Goal: Task Accomplishment & Management: Manage account settings

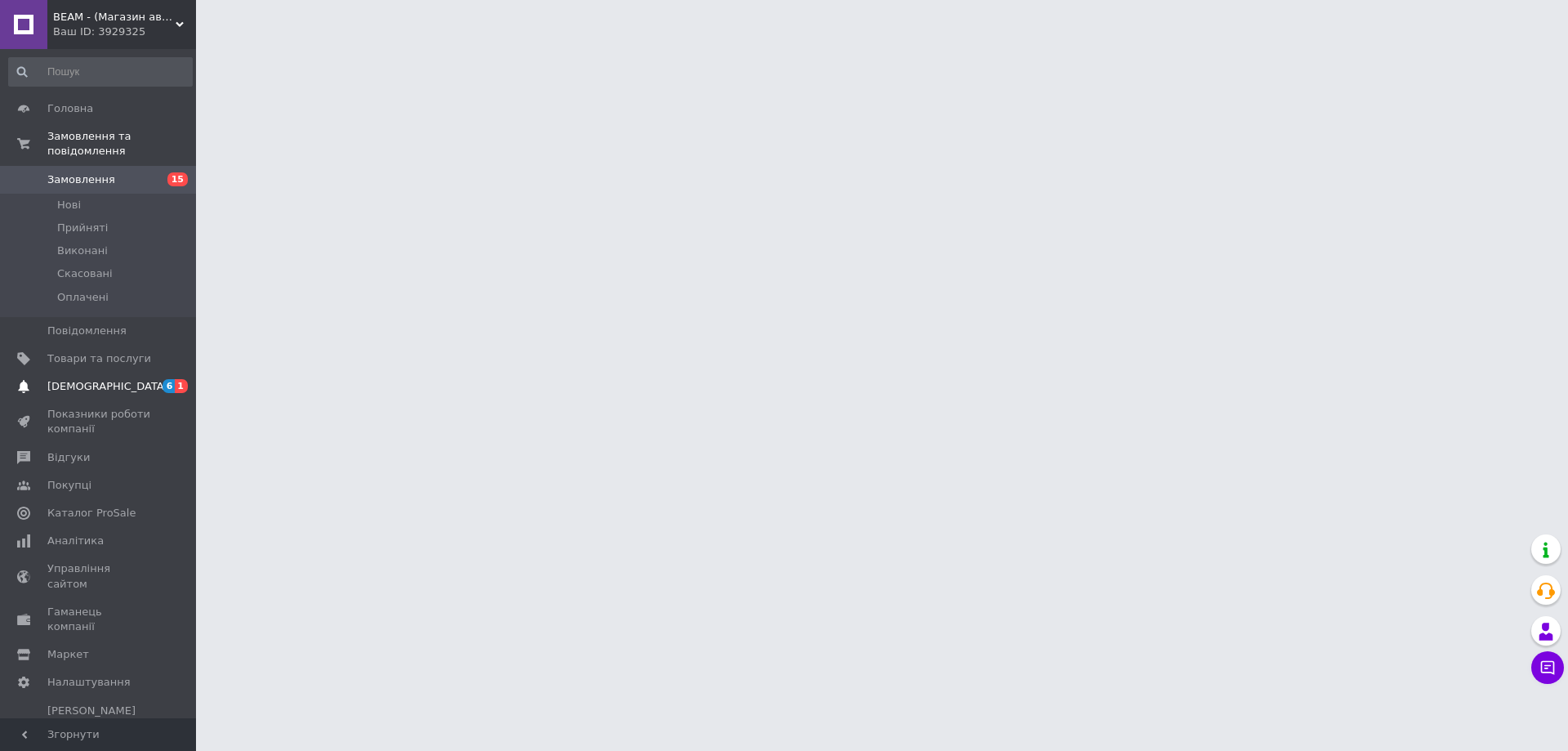
click at [78, 379] on span "[DEMOGRAPHIC_DATA]" at bounding box center [108, 386] width 121 height 15
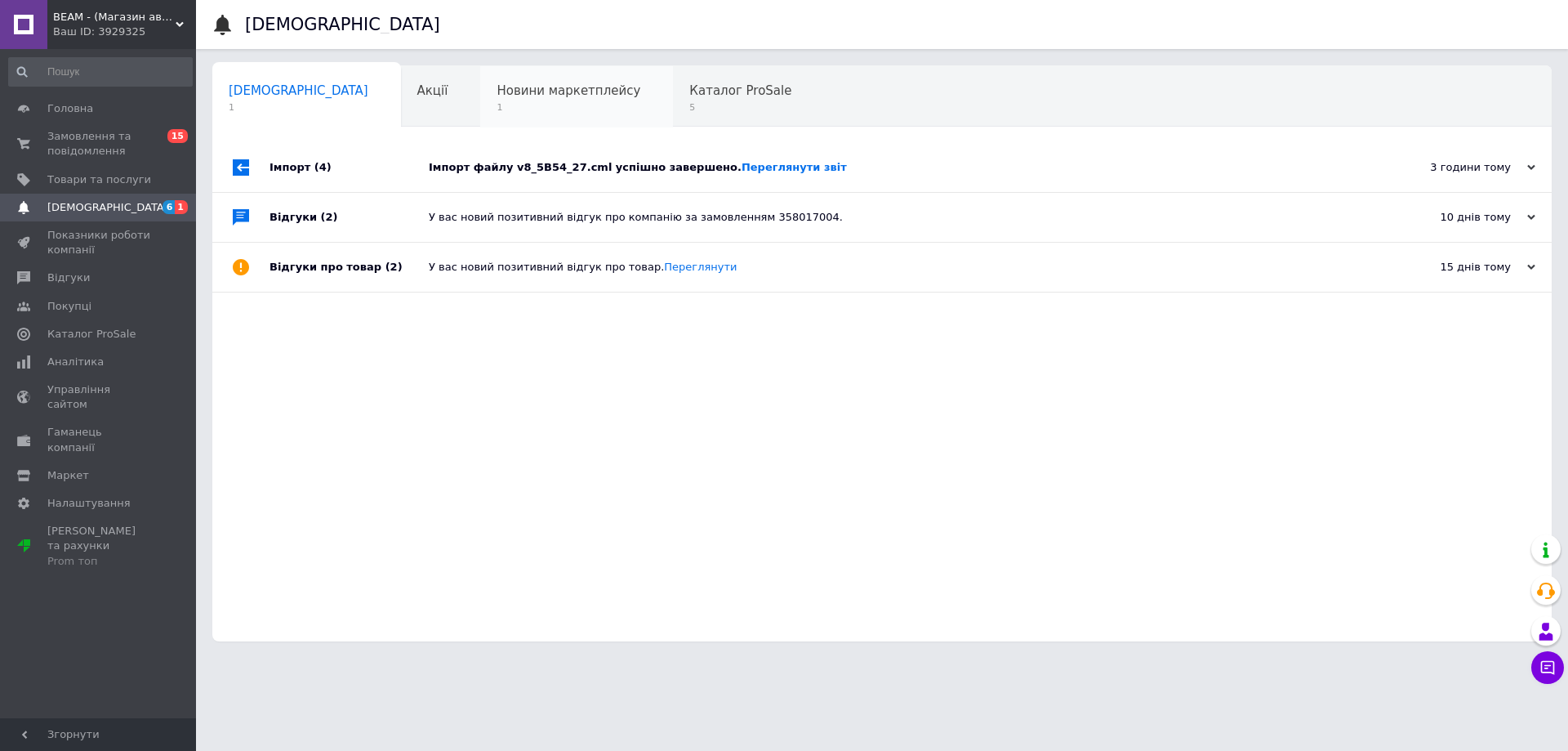
click at [496, 98] on span "Новини маркетплейсу" at bounding box center [568, 90] width 143 height 15
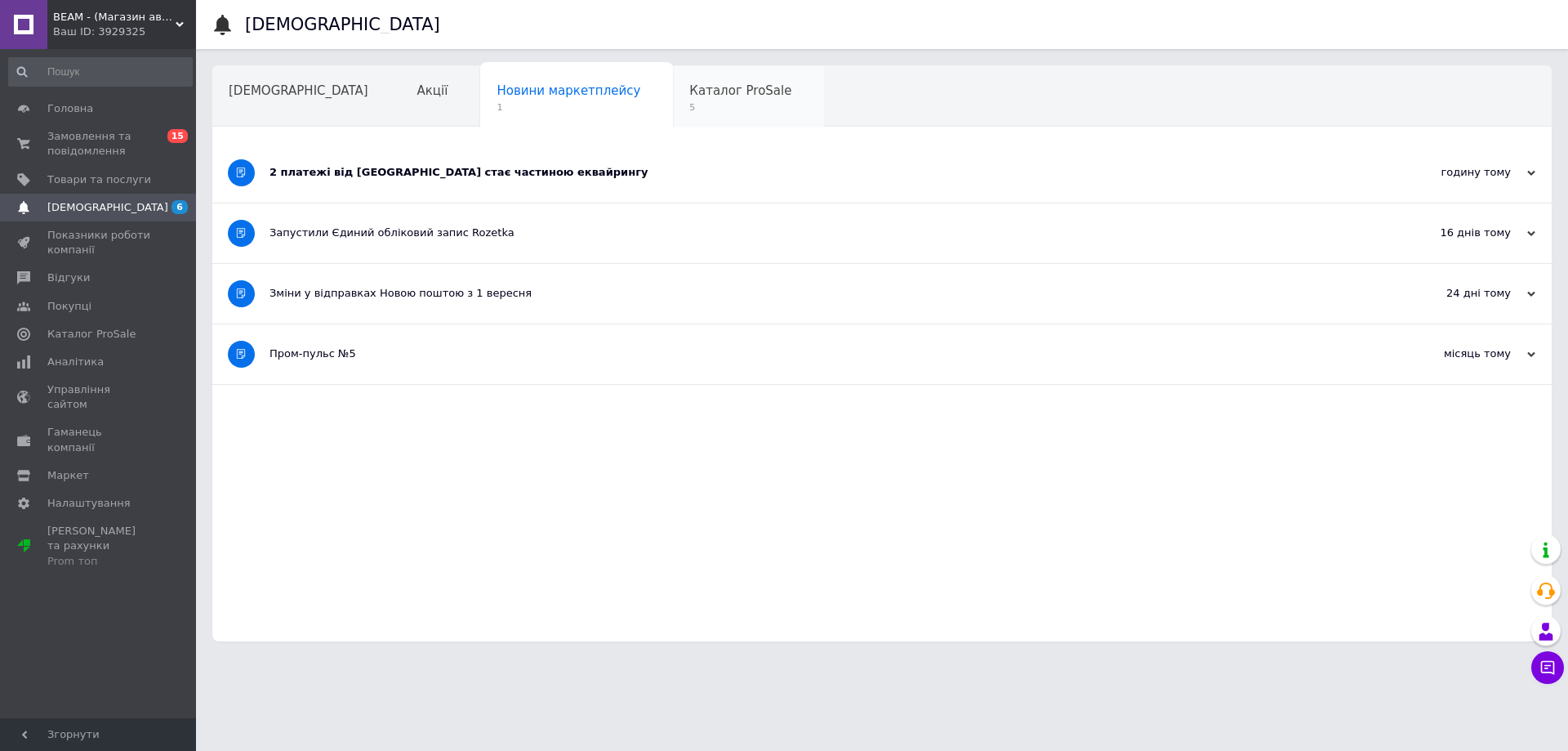
click at [690, 102] on span "5" at bounding box center [740, 108] width 102 height 12
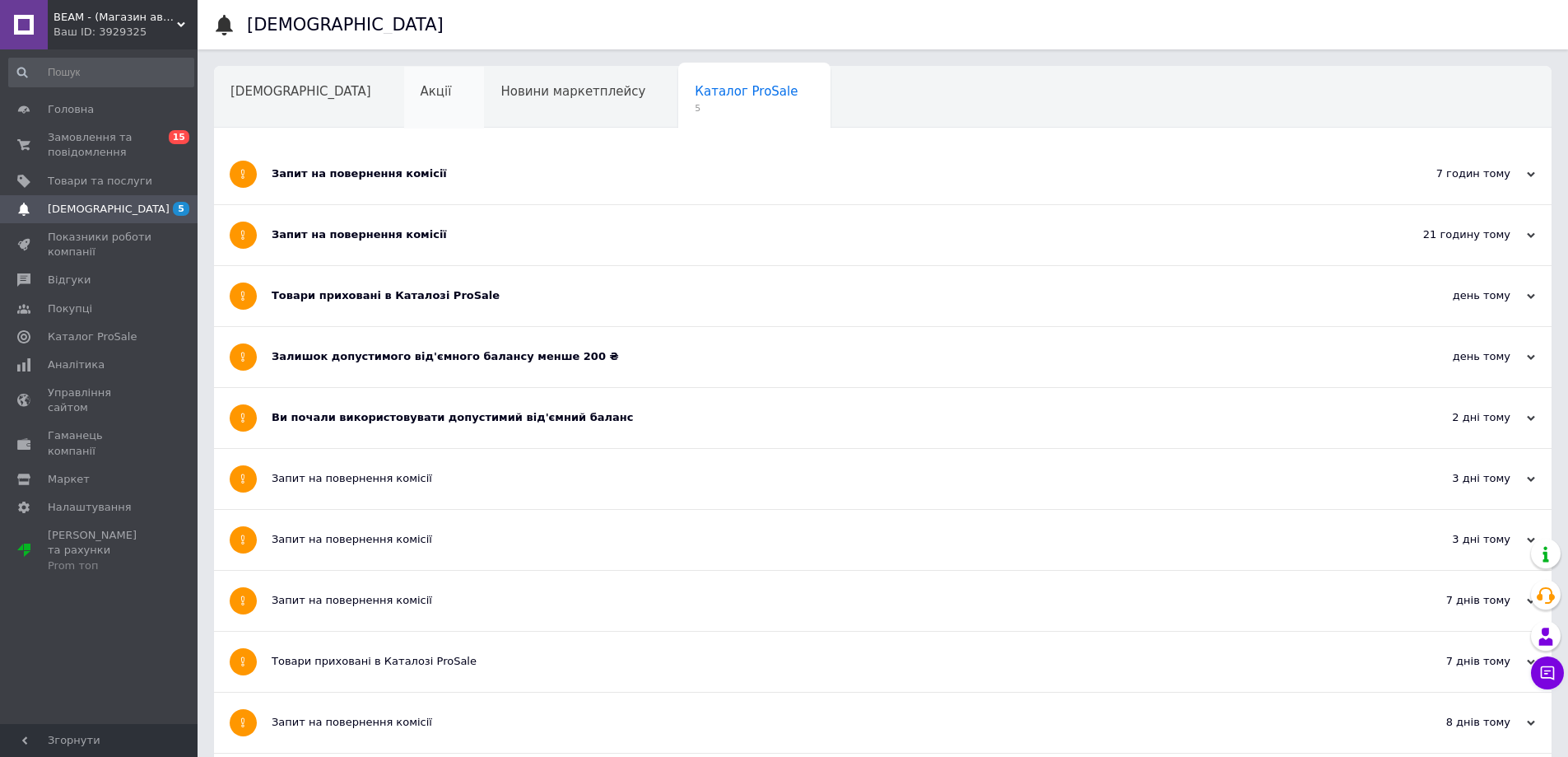
click at [420, 93] on span "Акції" at bounding box center [436, 91] width 32 height 15
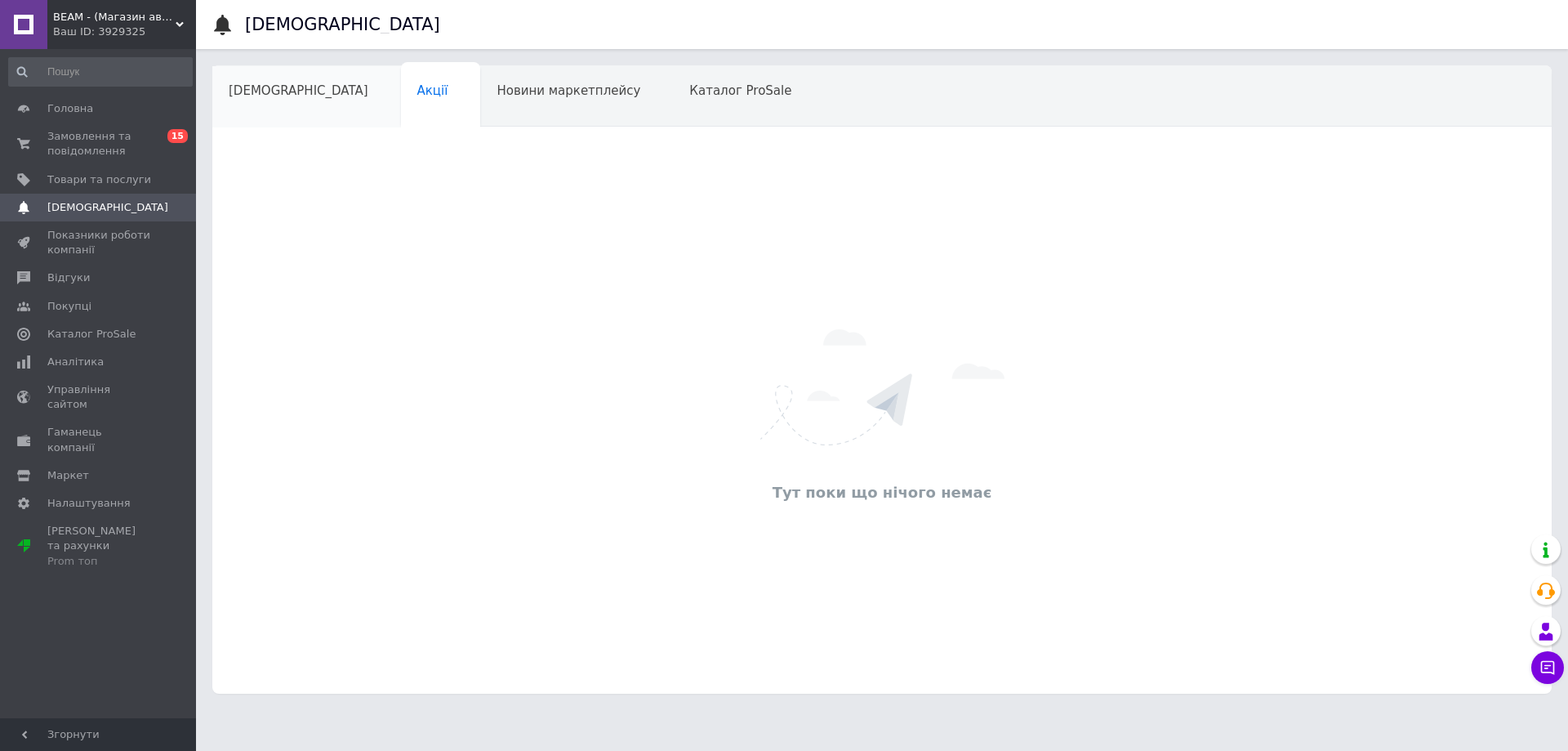
click at [281, 101] on div "[DEMOGRAPHIC_DATA]" at bounding box center [307, 97] width 189 height 62
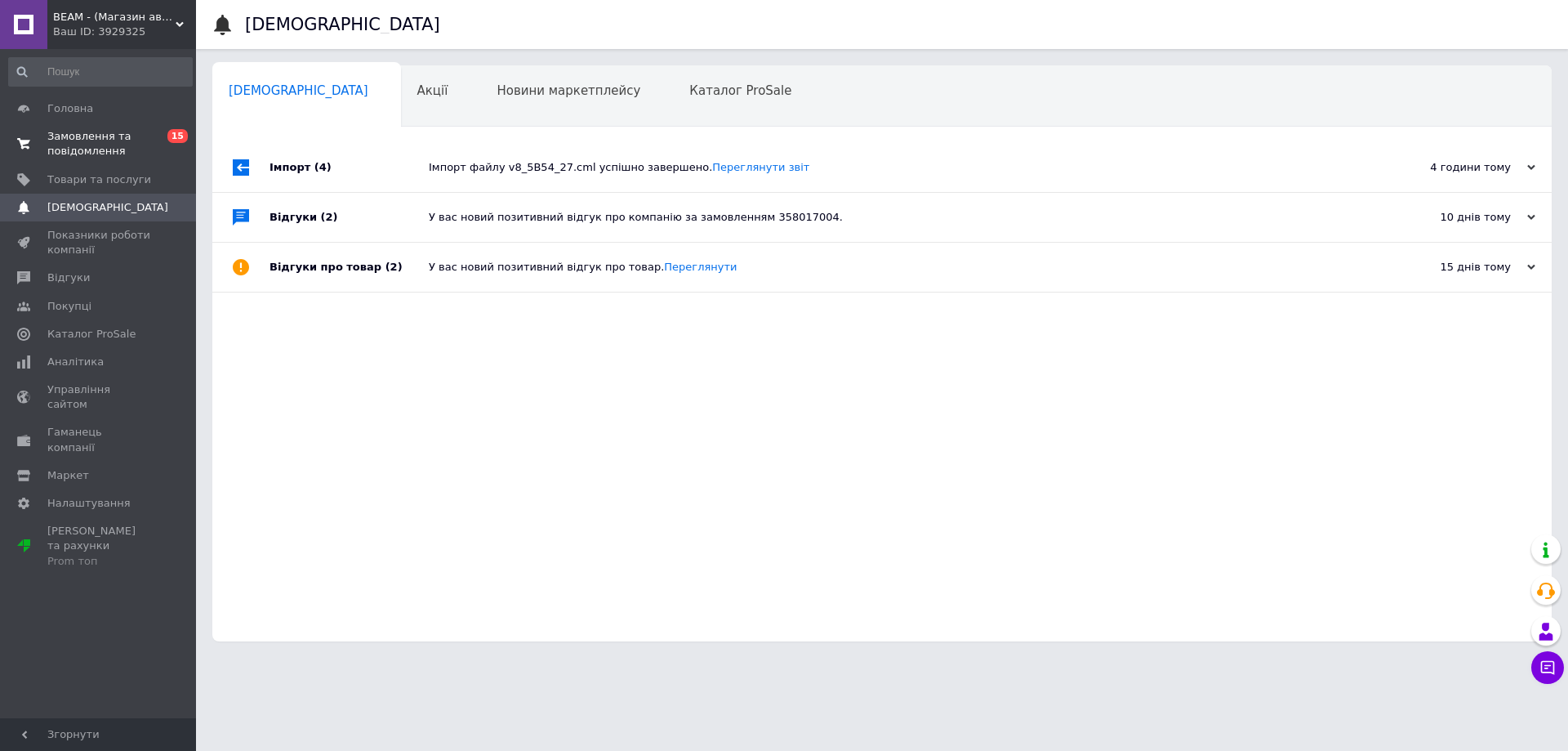
click at [109, 143] on span "Замовлення та повідомлення" at bounding box center [99, 144] width 104 height 30
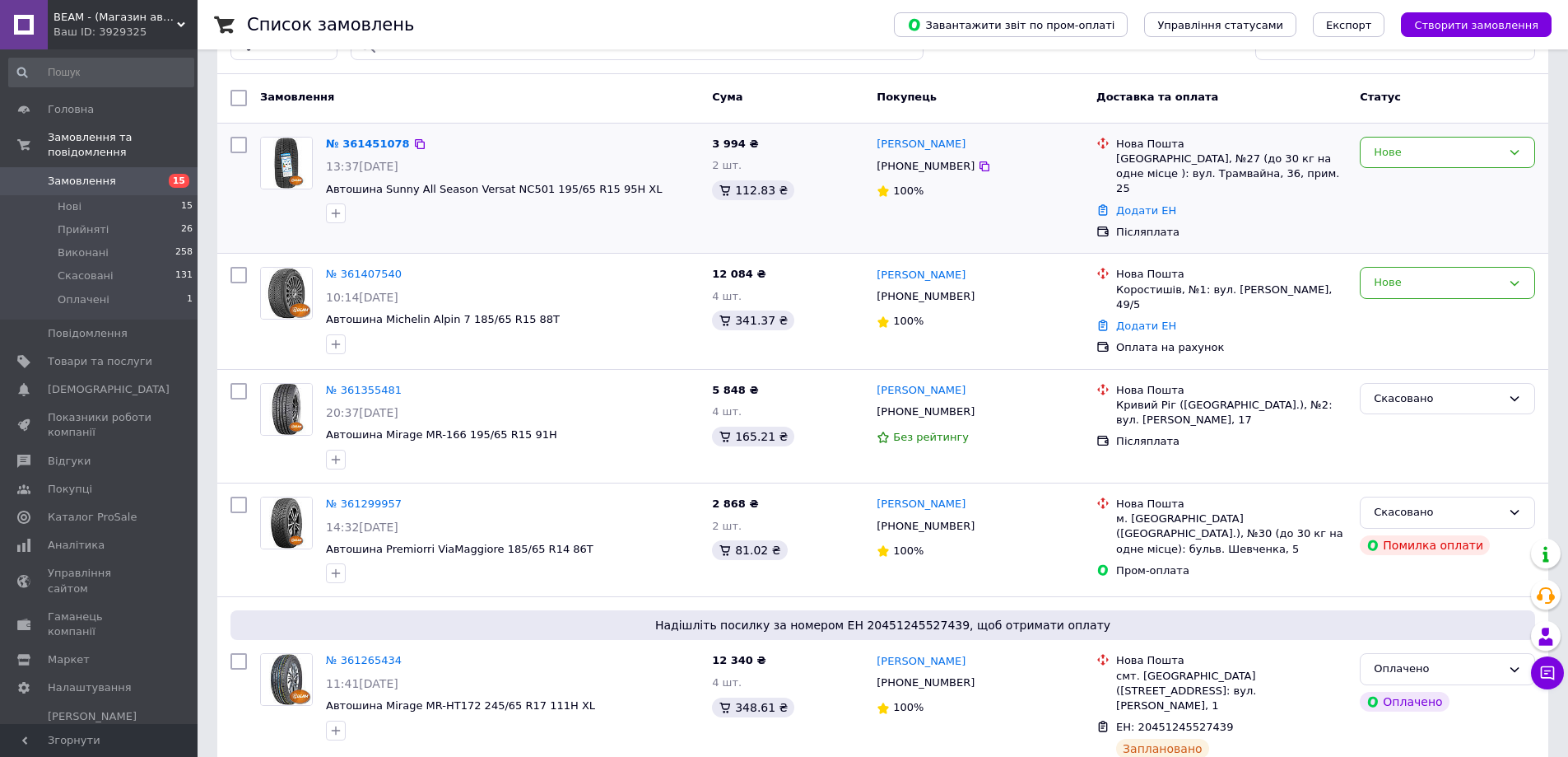
scroll to position [247, 0]
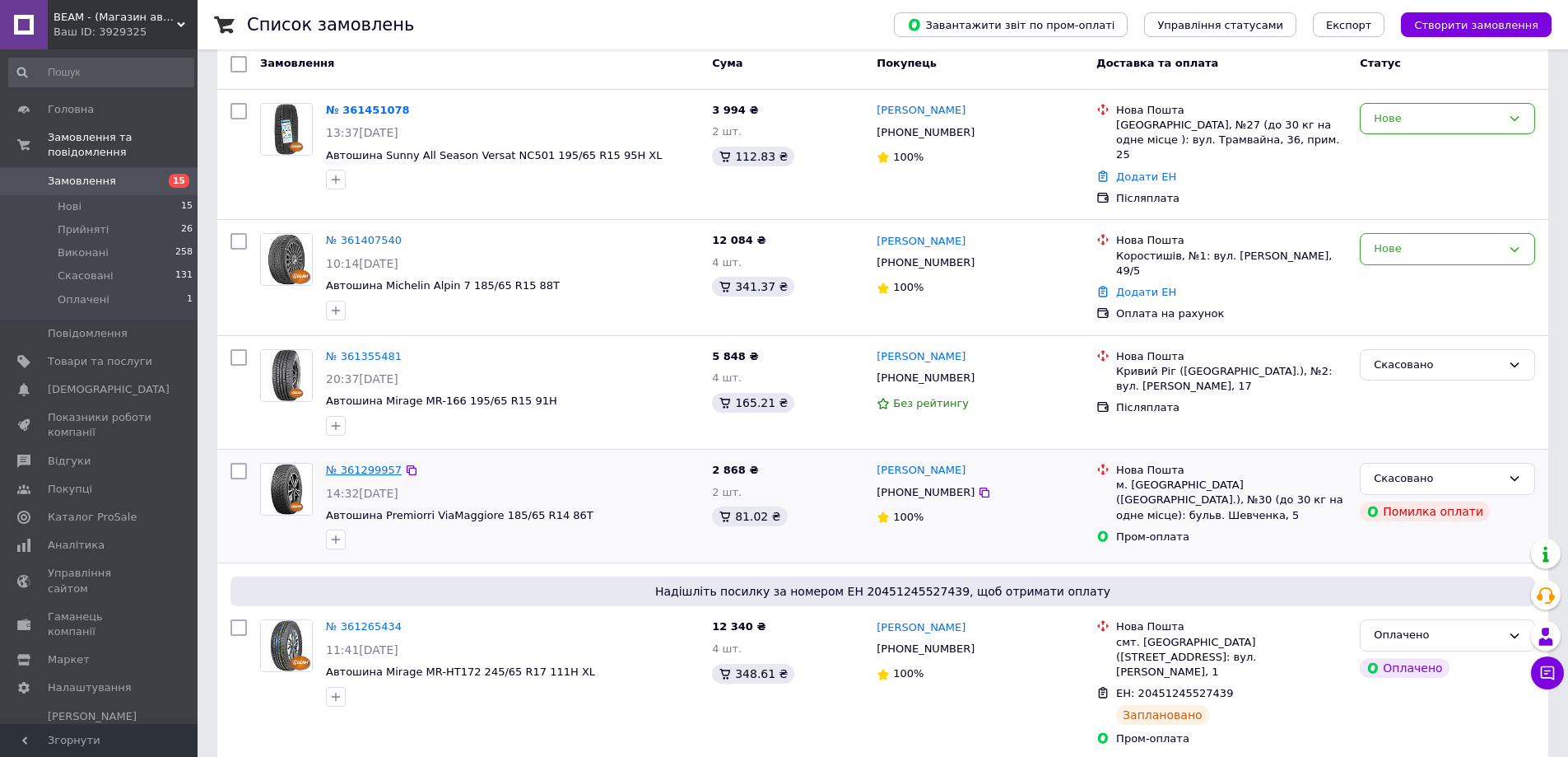
click at [369, 461] on div "№ 361299957" at bounding box center [364, 470] width 79 height 19
click at [368, 464] on link "№ 361299957" at bounding box center [364, 470] width 76 height 12
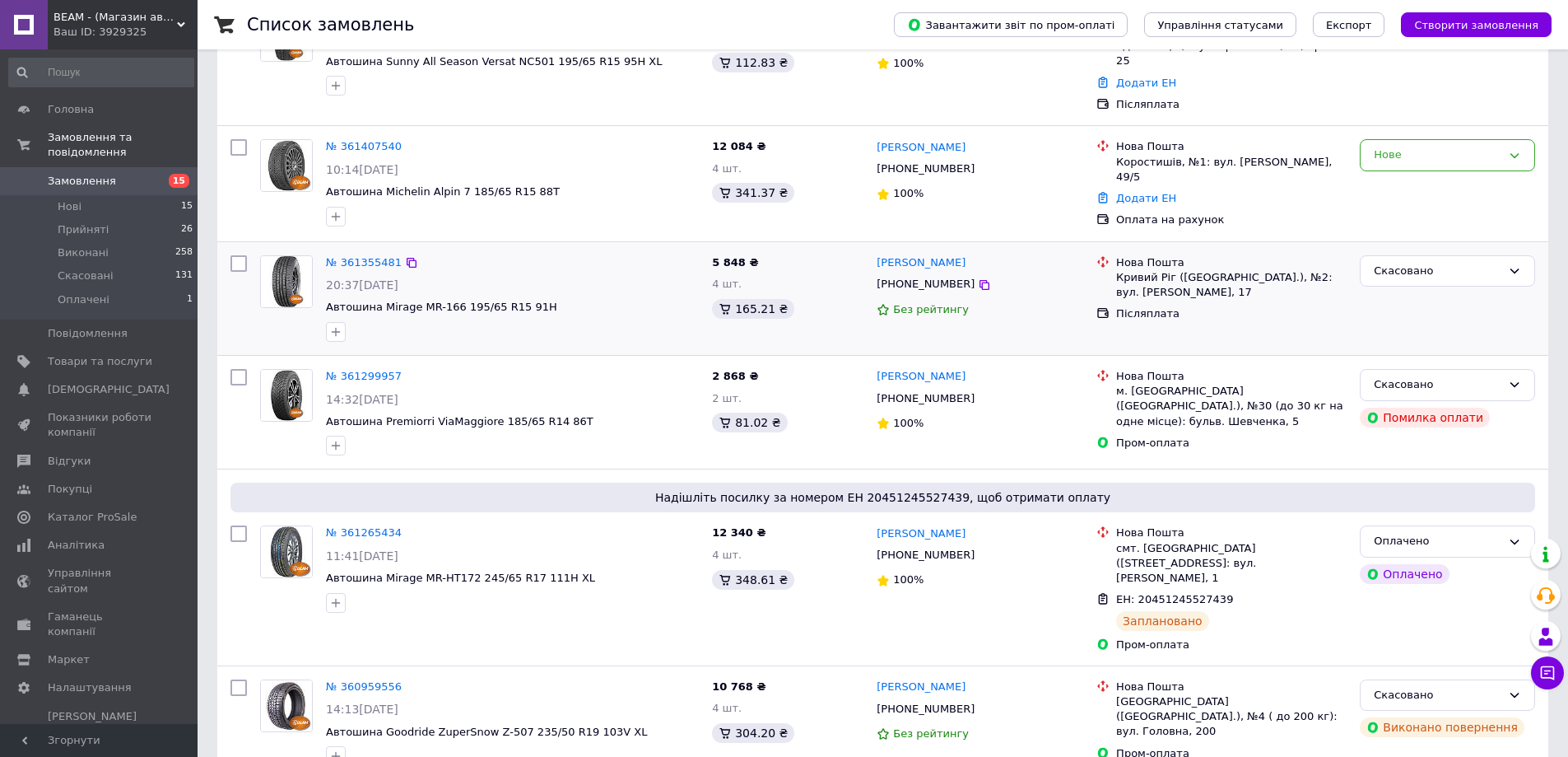
scroll to position [412, 0]
